Goal: Use online tool/utility: Utilize a website feature to perform a specific function

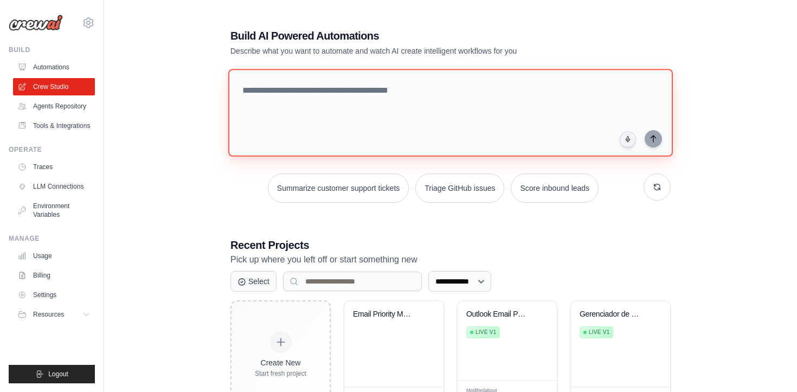
click at [324, 93] on textarea at bounding box center [450, 113] width 444 height 88
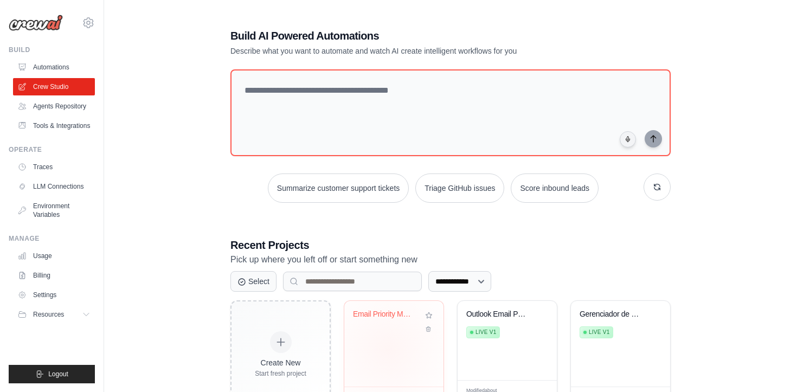
click at [387, 349] on div "Email Priority Manager" at bounding box center [393, 344] width 99 height 86
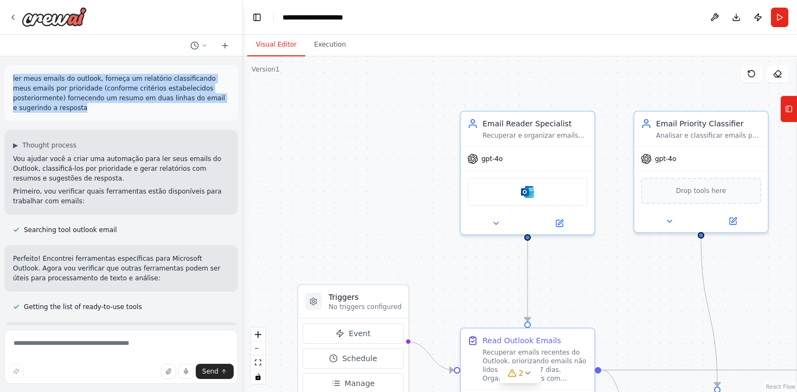
drag, startPoint x: 11, startPoint y: 78, endPoint x: 80, endPoint y: 108, distance: 75.2
click at [80, 108] on div "ler meus emails do outlook, forneça um relatório classificando meus emails por …" at bounding box center [121, 93] width 234 height 56
copy p "ler meus emails do outlook, forneça um relatório classificando meus emails por …"
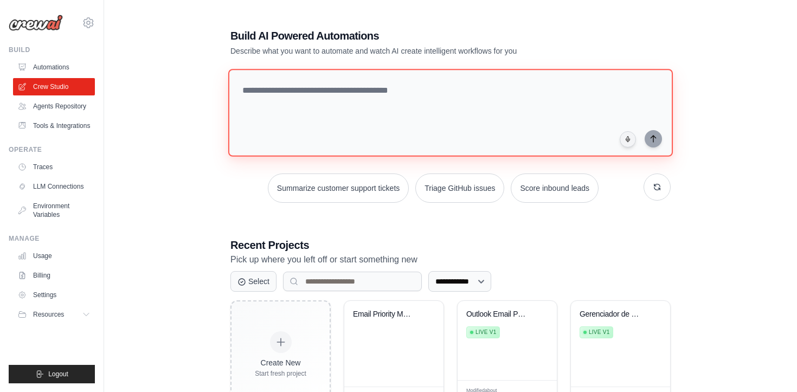
click at [385, 100] on textarea at bounding box center [450, 113] width 444 height 88
paste textarea "**********"
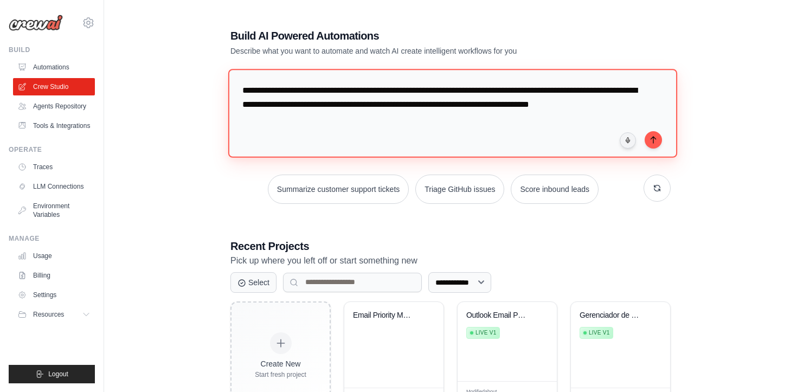
type textarea "**********"
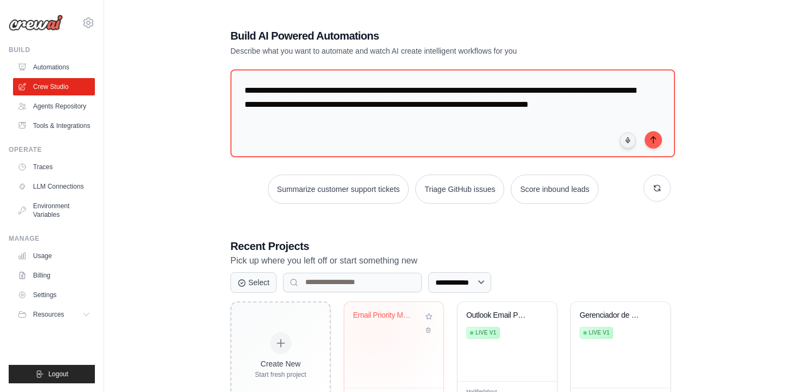
click at [376, 330] on div "Email Priority Manager" at bounding box center [394, 322] width 82 height 25
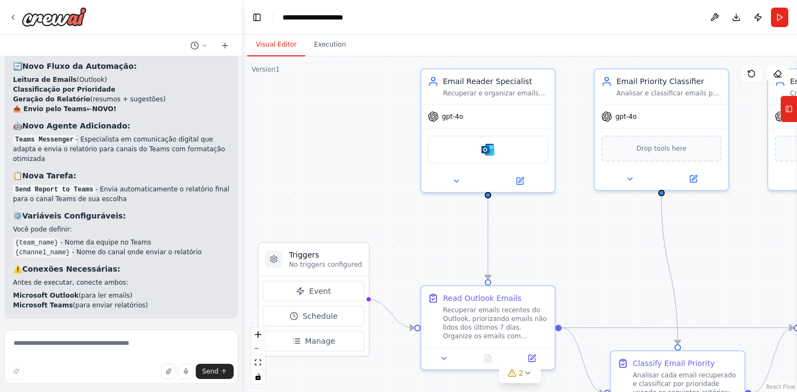
drag, startPoint x: 435, startPoint y: 242, endPoint x: 366, endPoint y: 167, distance: 101.3
click at [366, 167] on div ".deletable-edge-delete-btn { width: 20px; height: 20px; border: 0px solid #ffff…" at bounding box center [520, 223] width 554 height 335
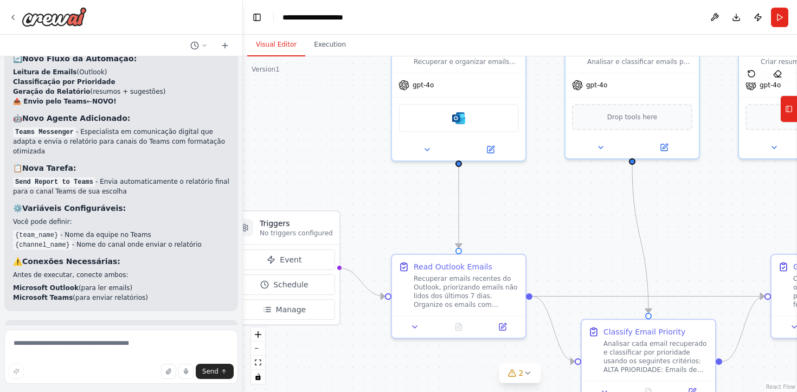
scroll to position [1692, 0]
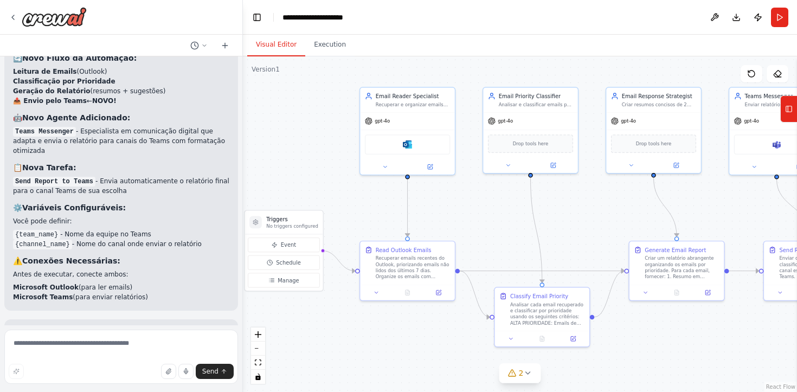
drag, startPoint x: 402, startPoint y: 178, endPoint x: 378, endPoint y: 190, distance: 26.9
click at [378, 190] on div ".deletable-edge-delete-btn { width: 20px; height: 20px; border: 0px solid #ffff…" at bounding box center [520, 223] width 554 height 335
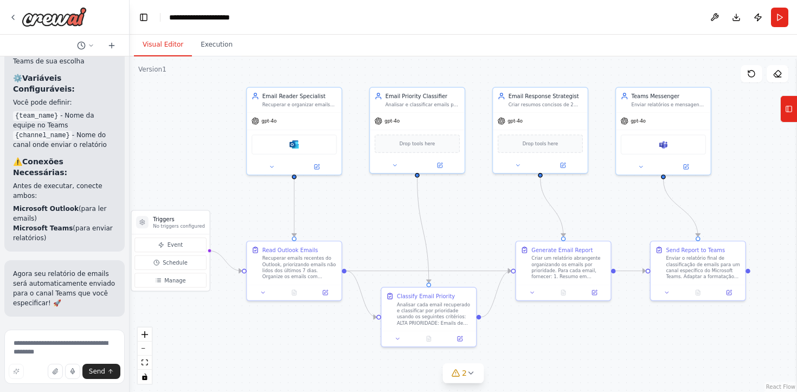
scroll to position [2718, 0]
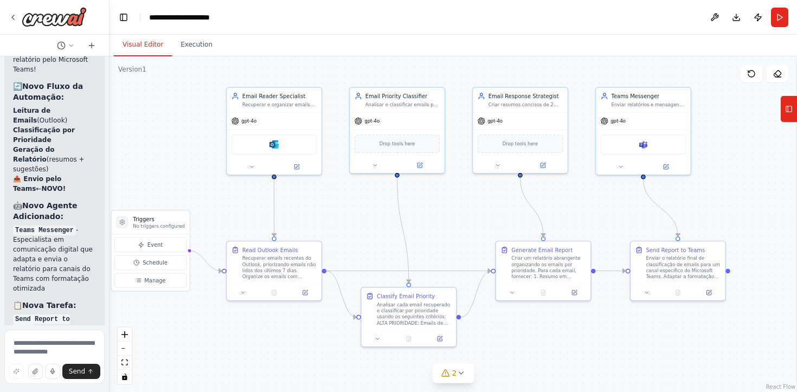
drag, startPoint x: 241, startPoint y: 137, endPoint x: 102, endPoint y: 140, distance: 139.3
click at [101, 140] on div "ler meus emails do outlook, forneça um relatório classificando meus emails por …" at bounding box center [54, 196] width 109 height 392
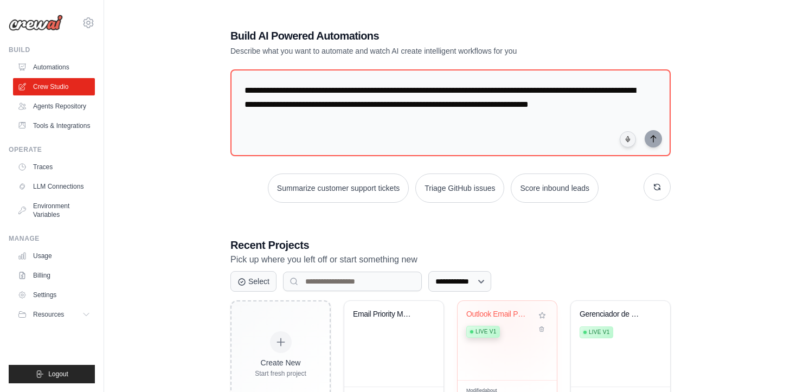
click at [508, 320] on div "Outlook Email Priority Analyzer Live v1" at bounding box center [499, 325] width 66 height 33
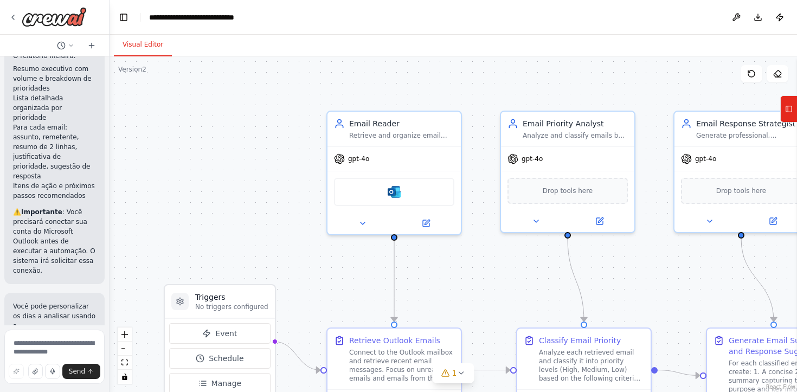
scroll to position [1537, 0]
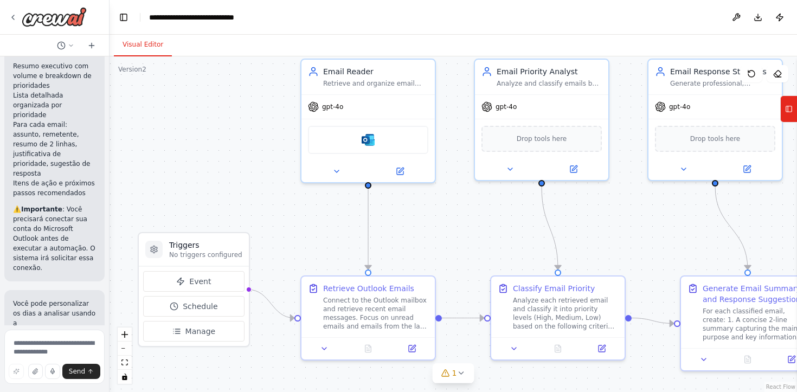
drag, startPoint x: 260, startPoint y: 192, endPoint x: 234, endPoint y: 140, distance: 58.2
click at [234, 140] on div ".deletable-edge-delete-btn { width: 20px; height: 20px; border: 0px solid #ffff…" at bounding box center [452, 223] width 687 height 335
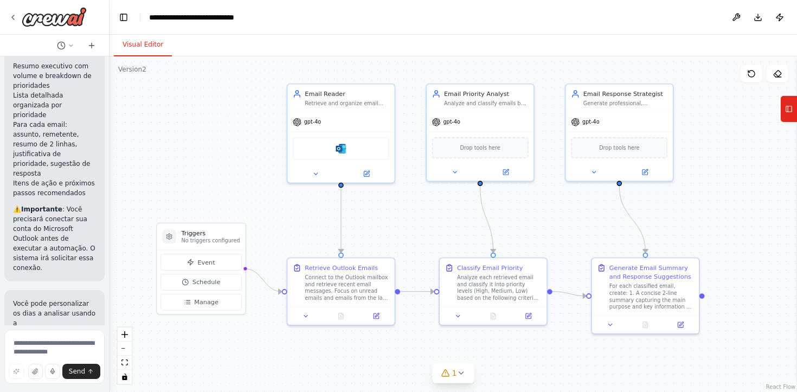
drag, startPoint x: 237, startPoint y: 133, endPoint x: 236, endPoint y: 143, distance: 9.8
click at [236, 144] on div ".deletable-edge-delete-btn { width: 20px; height: 20px; border: 0px solid #ffff…" at bounding box center [452, 223] width 687 height 335
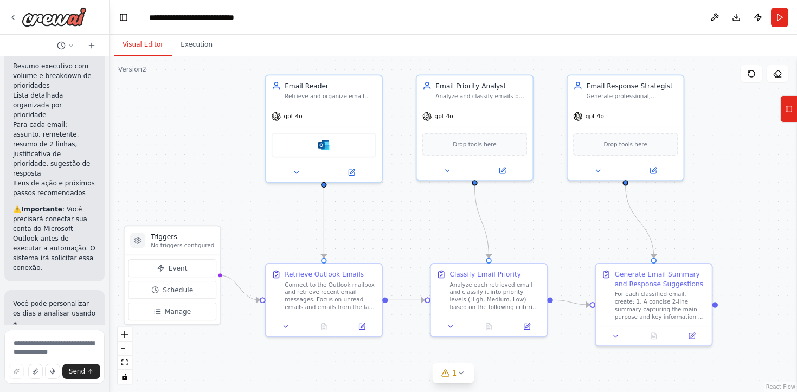
drag, startPoint x: 249, startPoint y: 145, endPoint x: 223, endPoint y: 139, distance: 26.3
click at [223, 138] on div ".deletable-edge-delete-btn { width: 20px; height: 20px; border: 0px solid #ffff…" at bounding box center [452, 223] width 687 height 335
click at [55, 18] on img at bounding box center [54, 17] width 65 height 20
